Goal: Navigation & Orientation: Find specific page/section

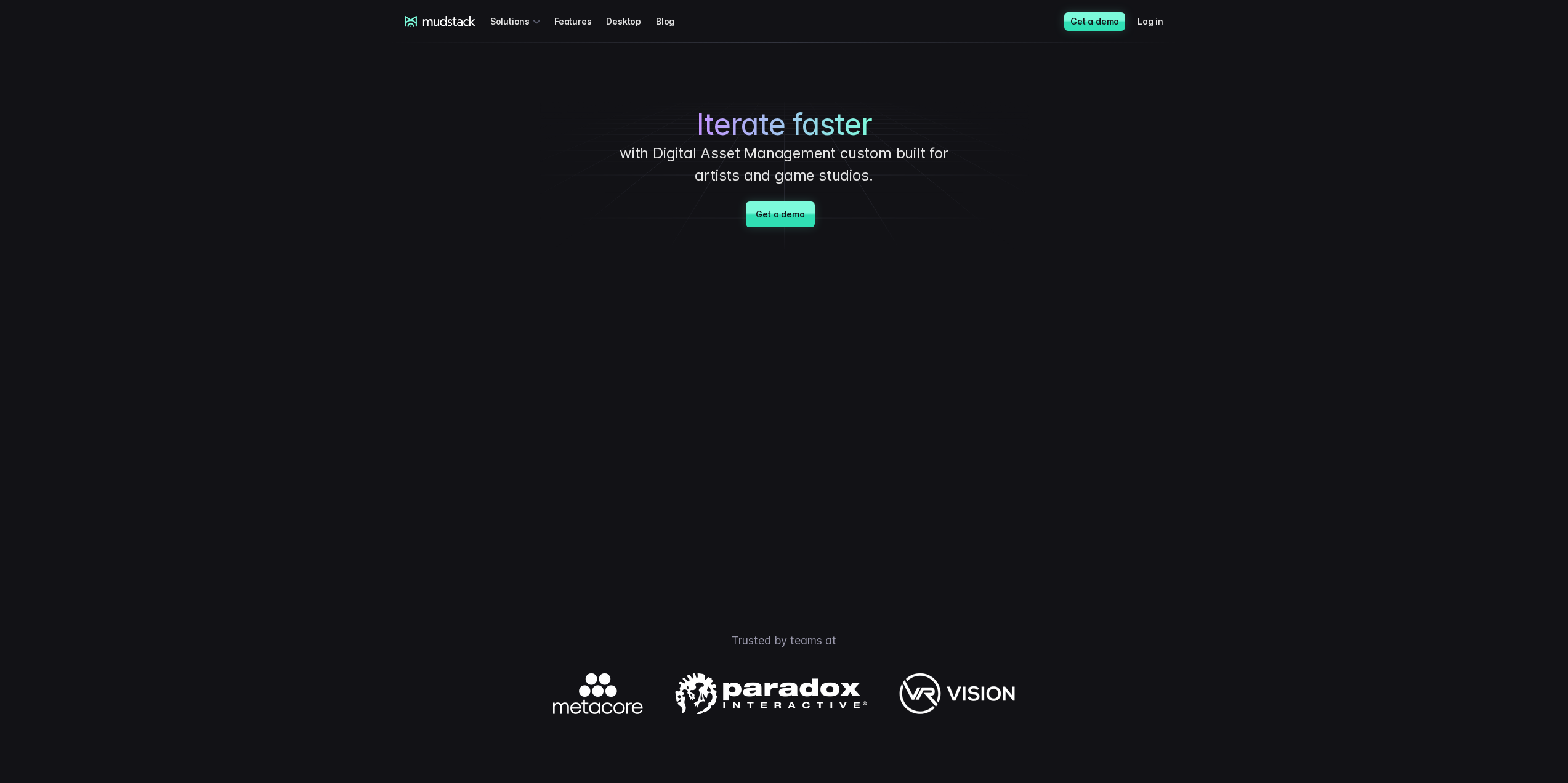
click at [573, 15] on link "Features" at bounding box center [580, 21] width 52 height 23
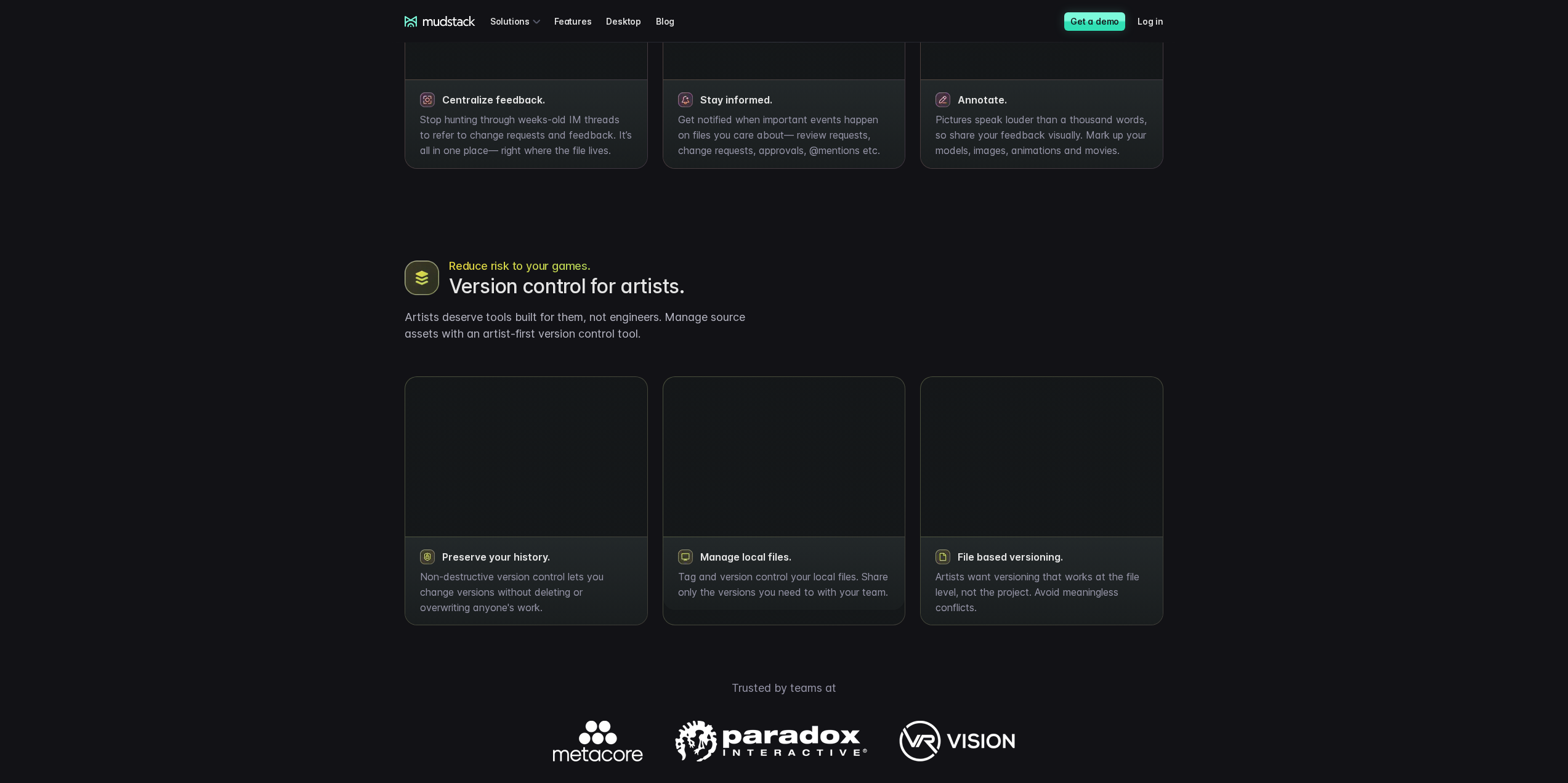
scroll to position [1232, 0]
